Goal: Task Accomplishment & Management: Use online tool/utility

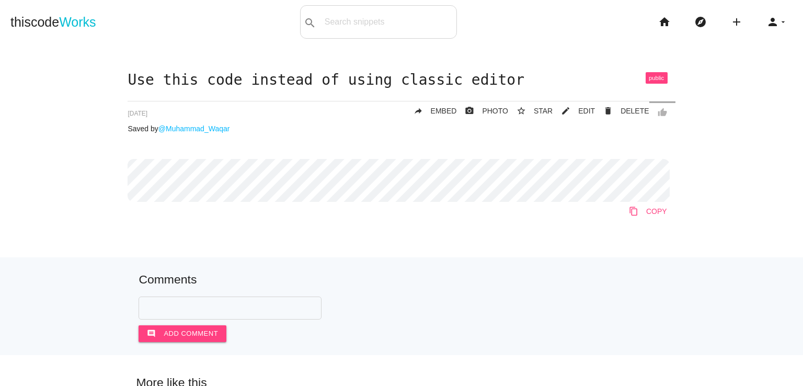
click at [633, 212] on icon "content_copy" at bounding box center [633, 211] width 9 height 19
